Goal: Transaction & Acquisition: Book appointment/travel/reservation

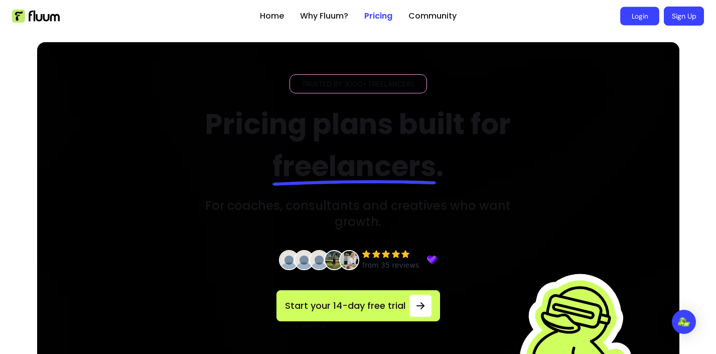
click at [644, 14] on link "Login" at bounding box center [639, 16] width 39 height 19
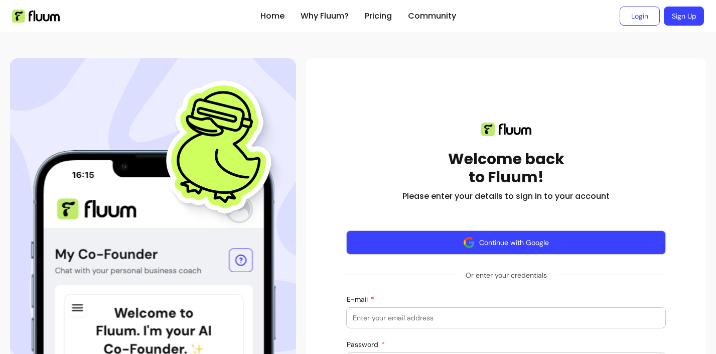
click at [504, 246] on button "Continue with Google" at bounding box center [506, 242] width 320 height 24
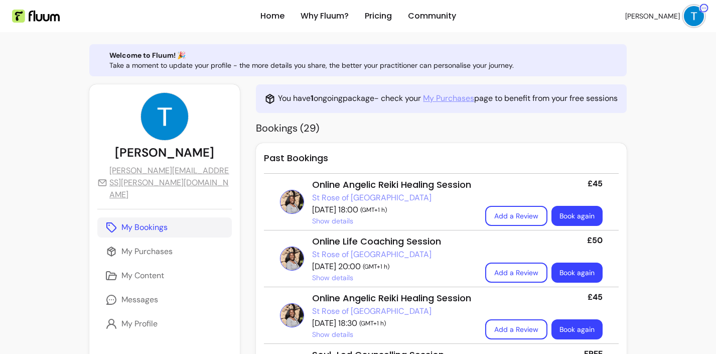
click at [313, 198] on link "St Rose of London" at bounding box center [371, 198] width 119 height 12
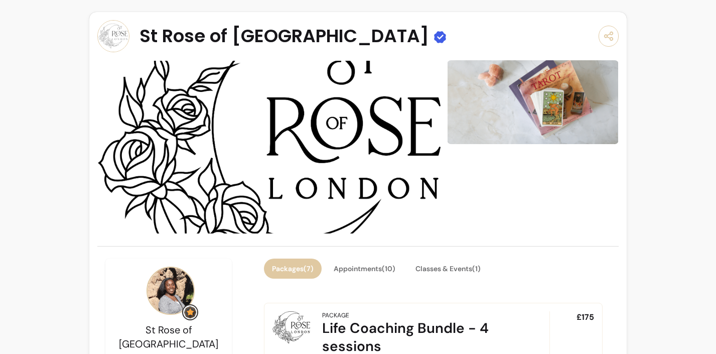
scroll to position [217, 0]
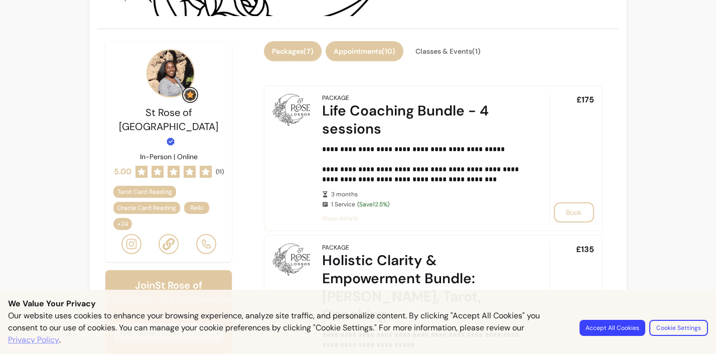
click at [376, 55] on button "Appointments ( 10 )" at bounding box center [365, 51] width 78 height 20
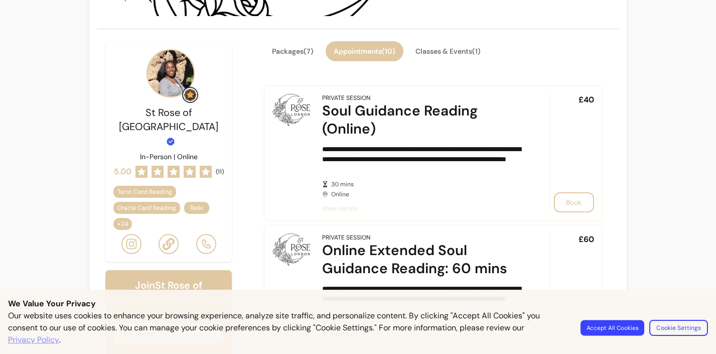
click at [616, 328] on button "Accept All Cookies" at bounding box center [613, 328] width 64 height 16
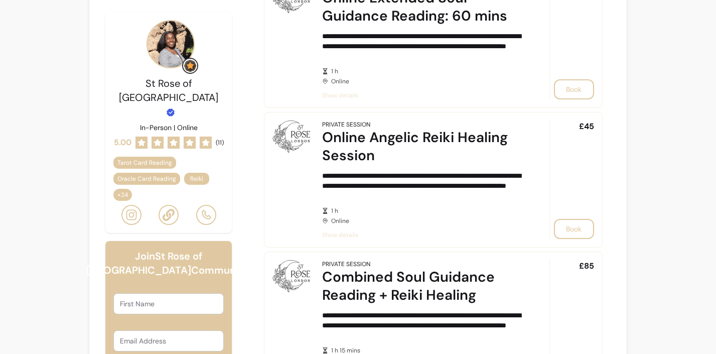
scroll to position [498, 0]
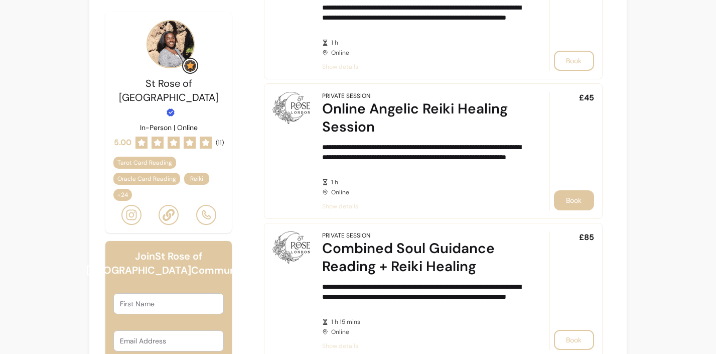
click at [578, 204] on button "Book" at bounding box center [574, 200] width 40 height 20
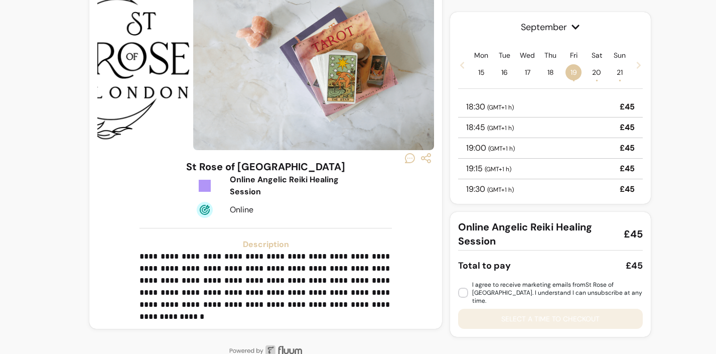
scroll to position [26, 0]
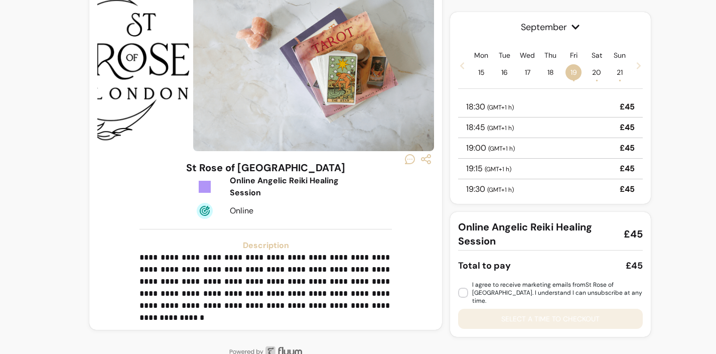
click at [552, 70] on span "18" at bounding box center [551, 72] width 16 height 16
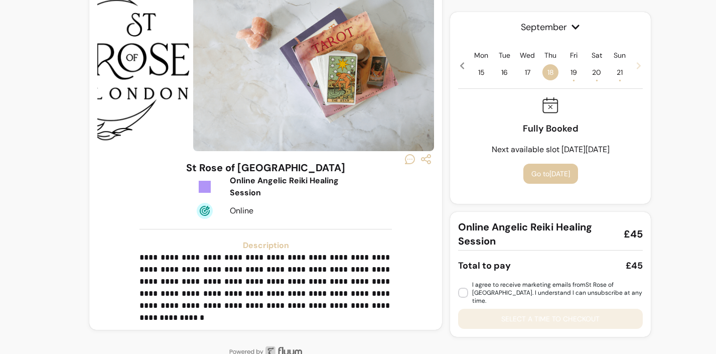
click at [569, 71] on span "19 •" at bounding box center [574, 72] width 16 height 16
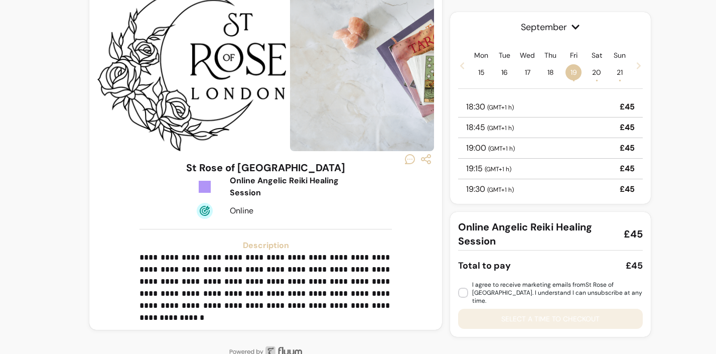
scroll to position [45, 0]
